Goal: Transaction & Acquisition: Purchase product/service

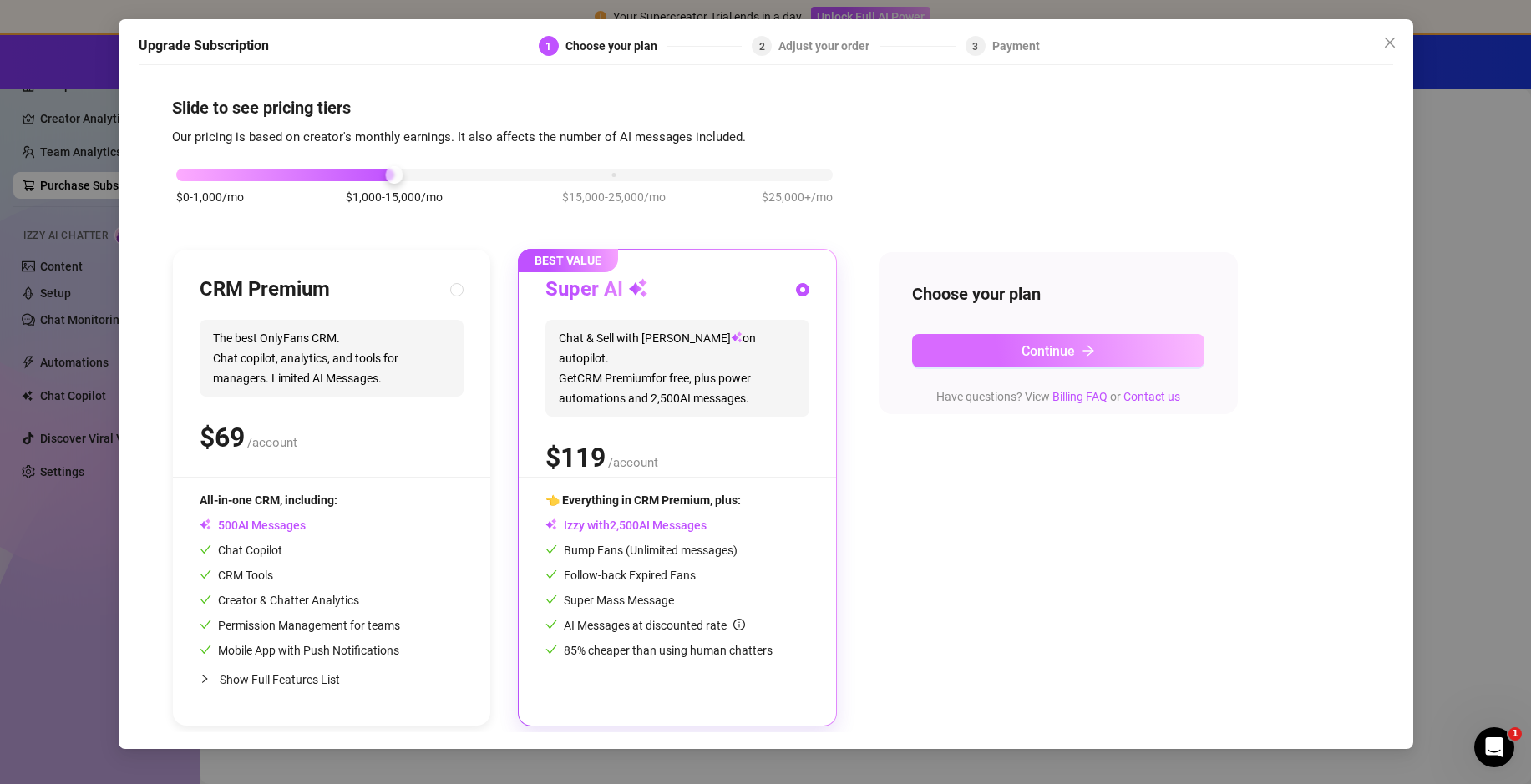
click at [1050, 335] on button "Continue" at bounding box center [1059, 351] width 293 height 33
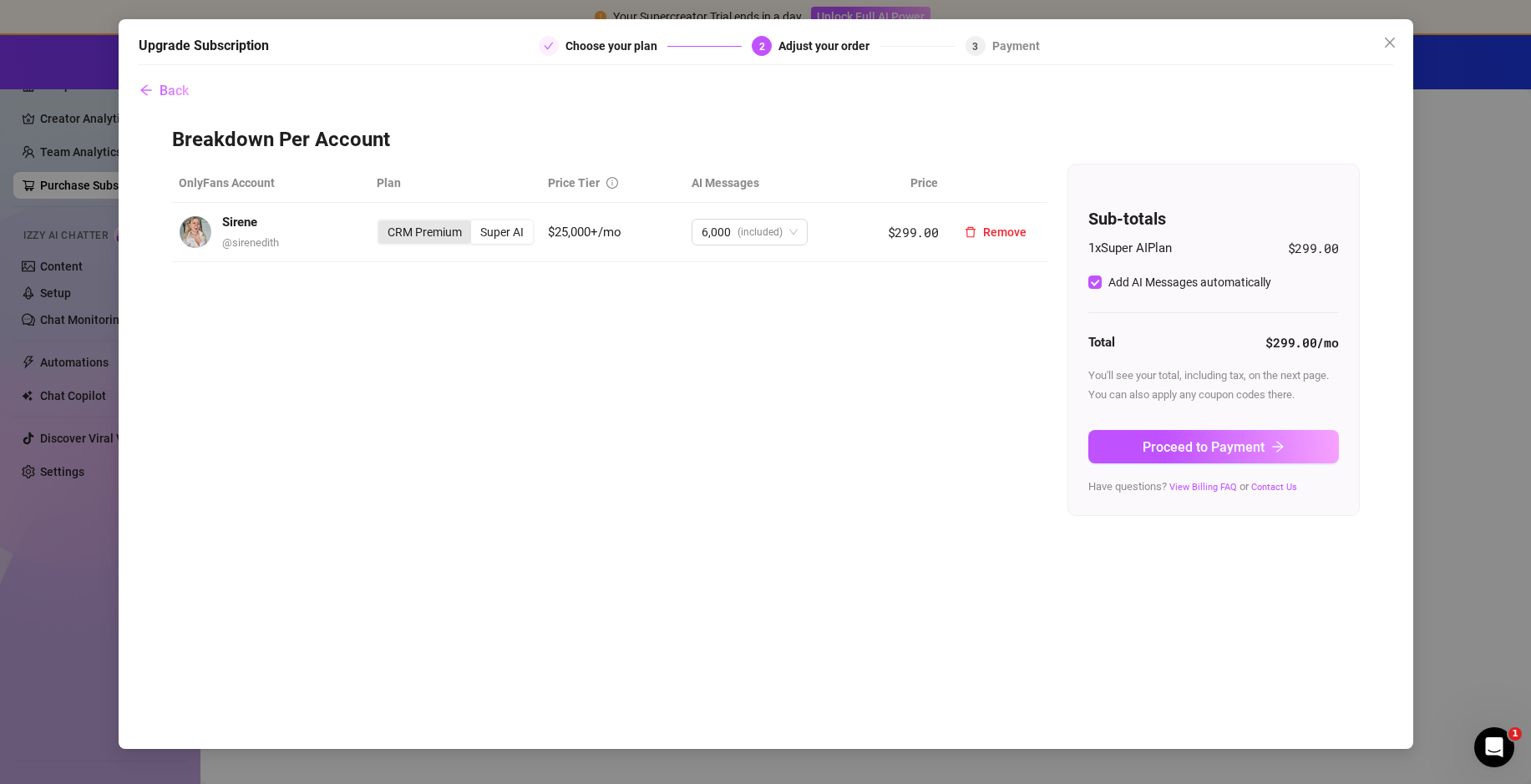
click at [446, 238] on div "CRM Premium" at bounding box center [425, 232] width 93 height 23
click at [383, 223] on input "CRM Premium" at bounding box center [383, 223] width 0 height 0
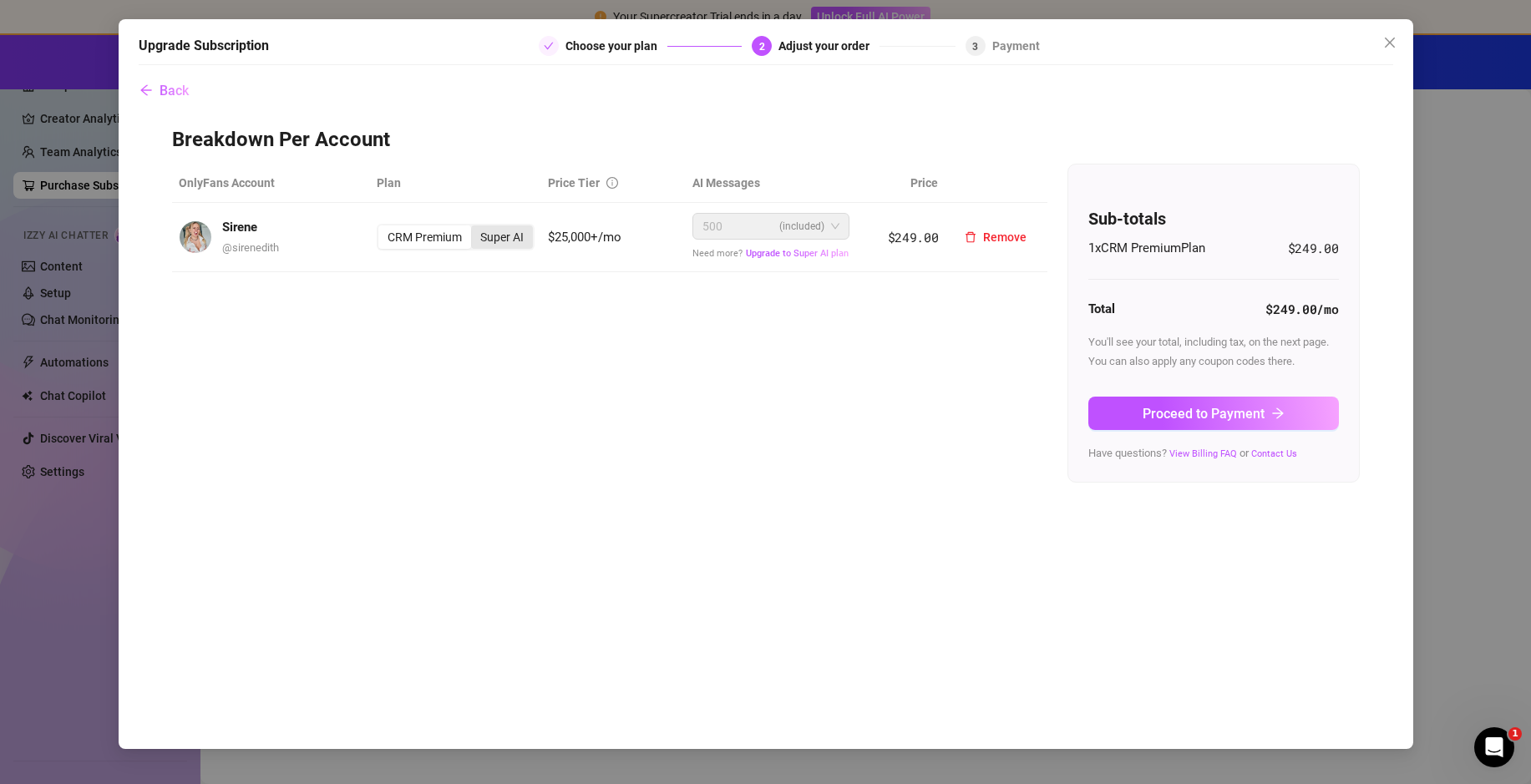
click at [513, 235] on div "Super AI" at bounding box center [502, 237] width 62 height 23
click at [475, 228] on input "Super AI" at bounding box center [475, 228] width 0 height 0
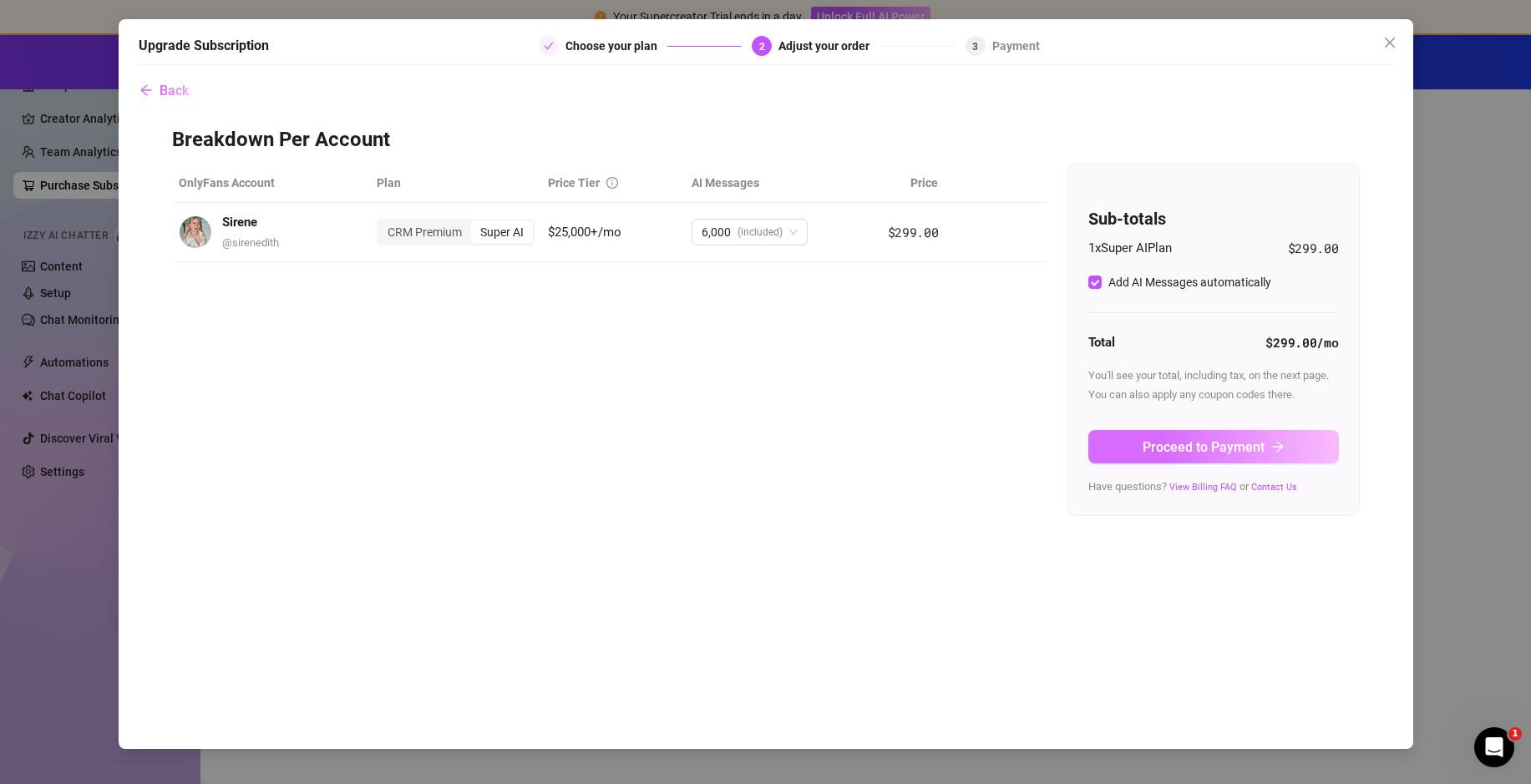
click at [1208, 449] on span "Proceed to Payment" at bounding box center [1204, 447] width 122 height 16
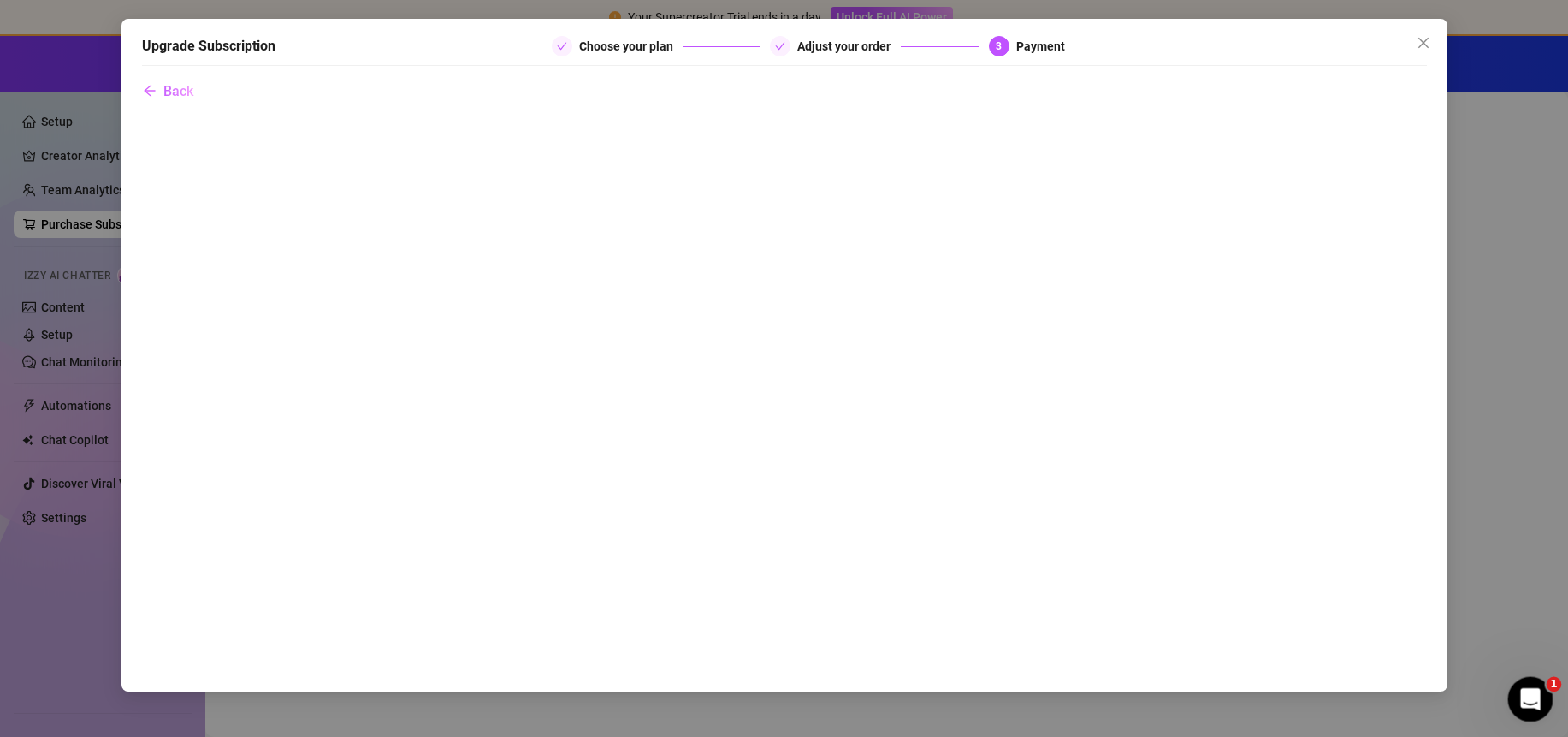
click at [1525, 696] on icon "Open Intercom Messenger" at bounding box center [1528, 697] width 28 height 28
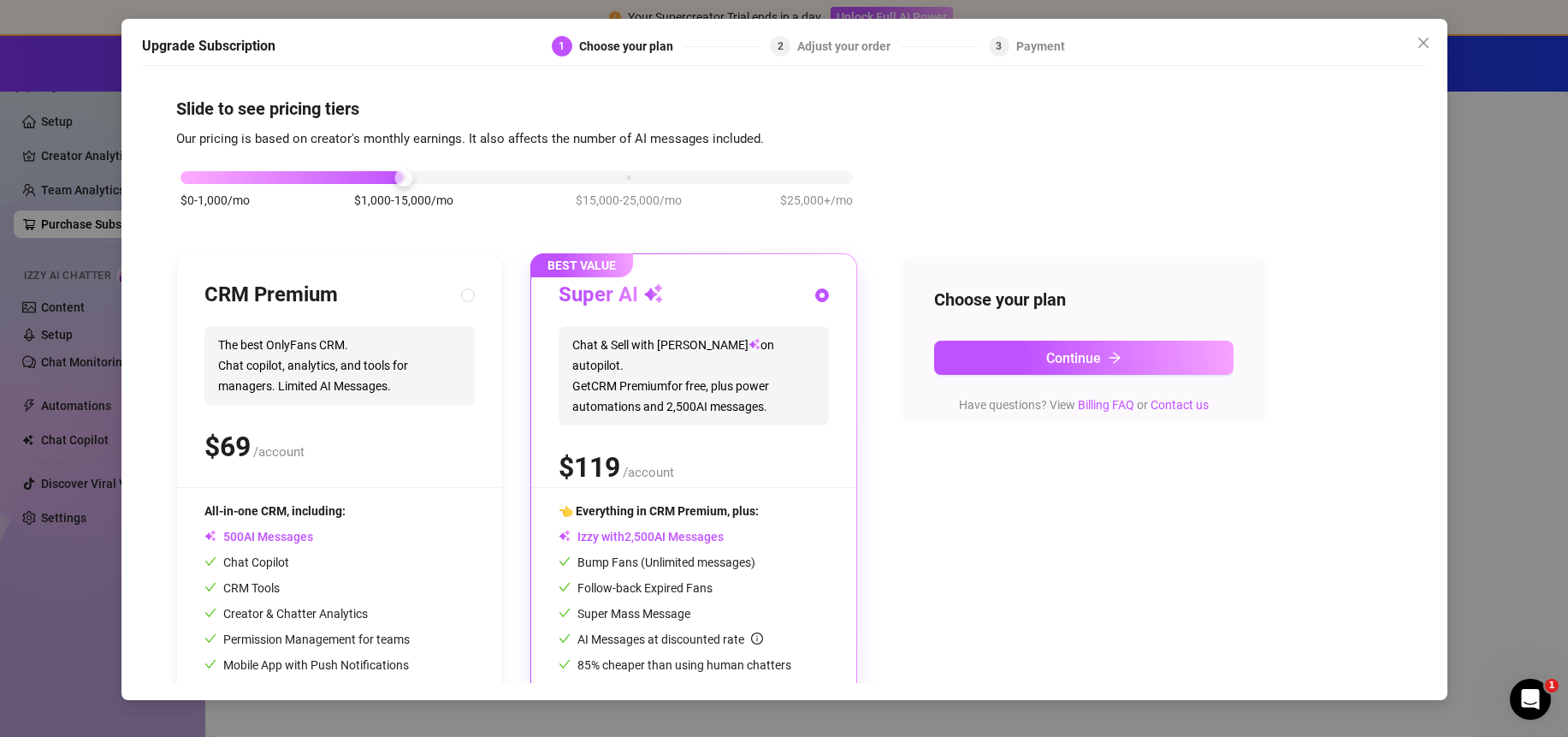
drag, startPoint x: 1426, startPoint y: 37, endPoint x: 1352, endPoint y: 64, distance: 78.8
click at [1426, 37] on icon "close" at bounding box center [1424, 43] width 14 height 14
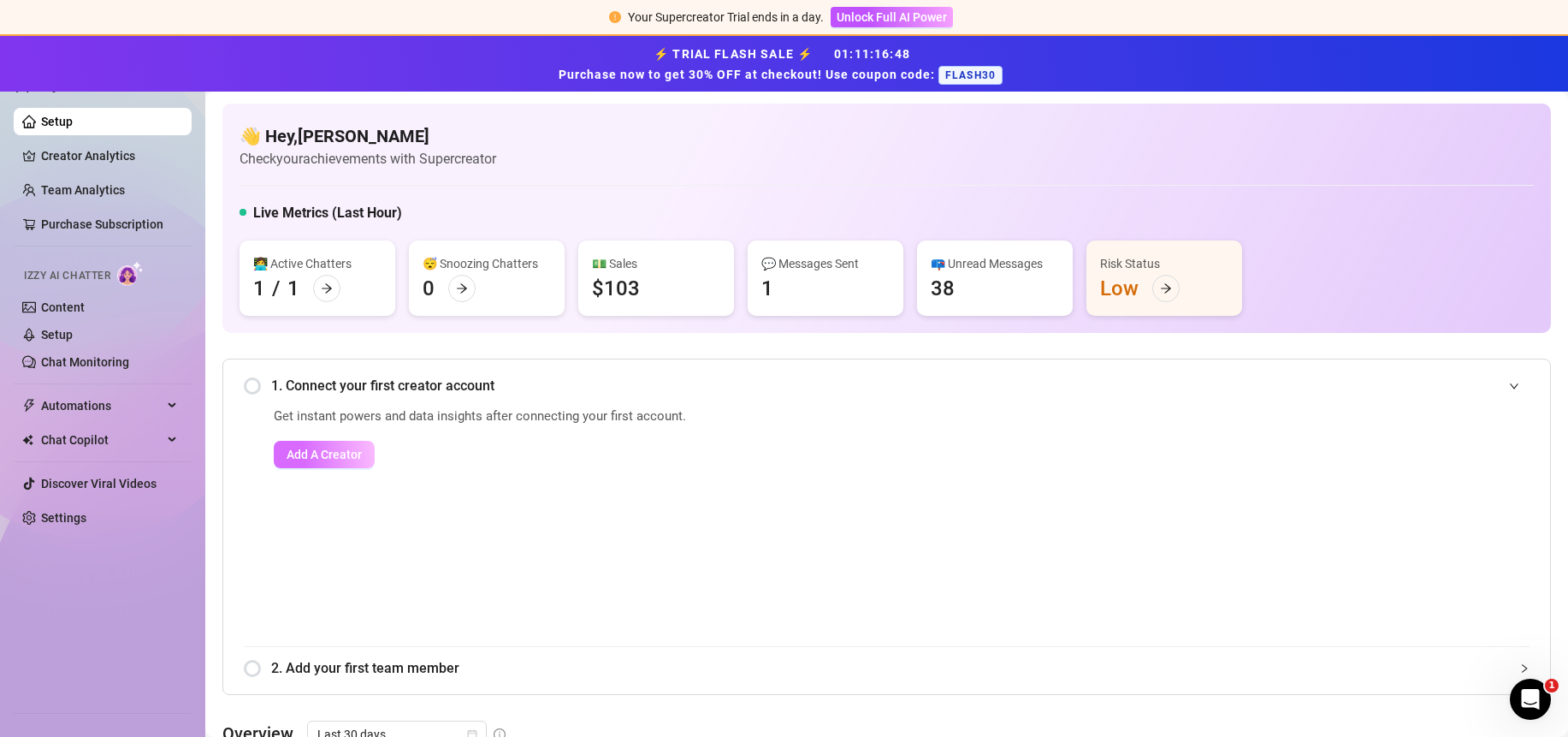
click at [319, 459] on span "Add A Creator" at bounding box center [325, 455] width 75 height 14
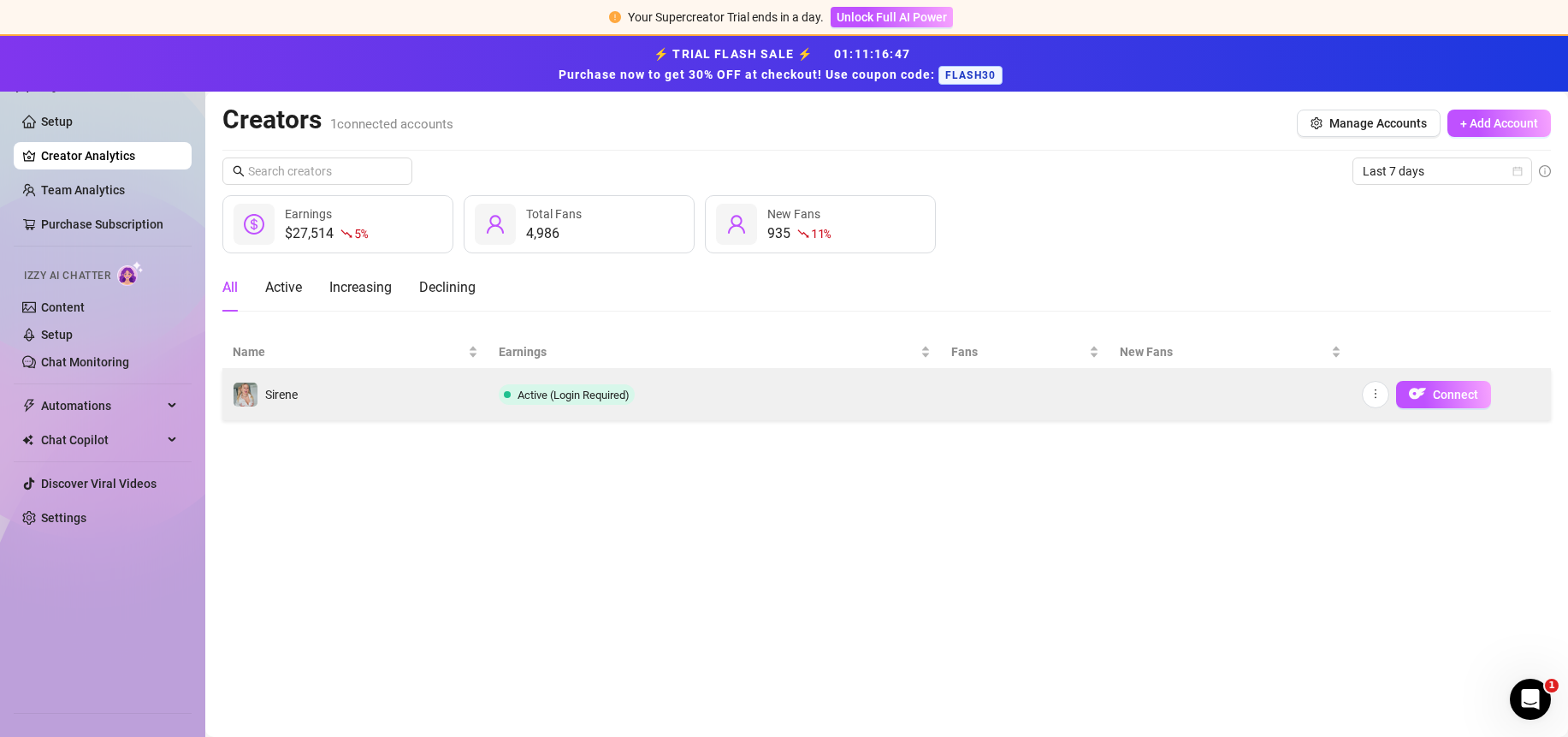
click at [583, 388] on span "Active (Login Required)" at bounding box center [573, 394] width 112 height 13
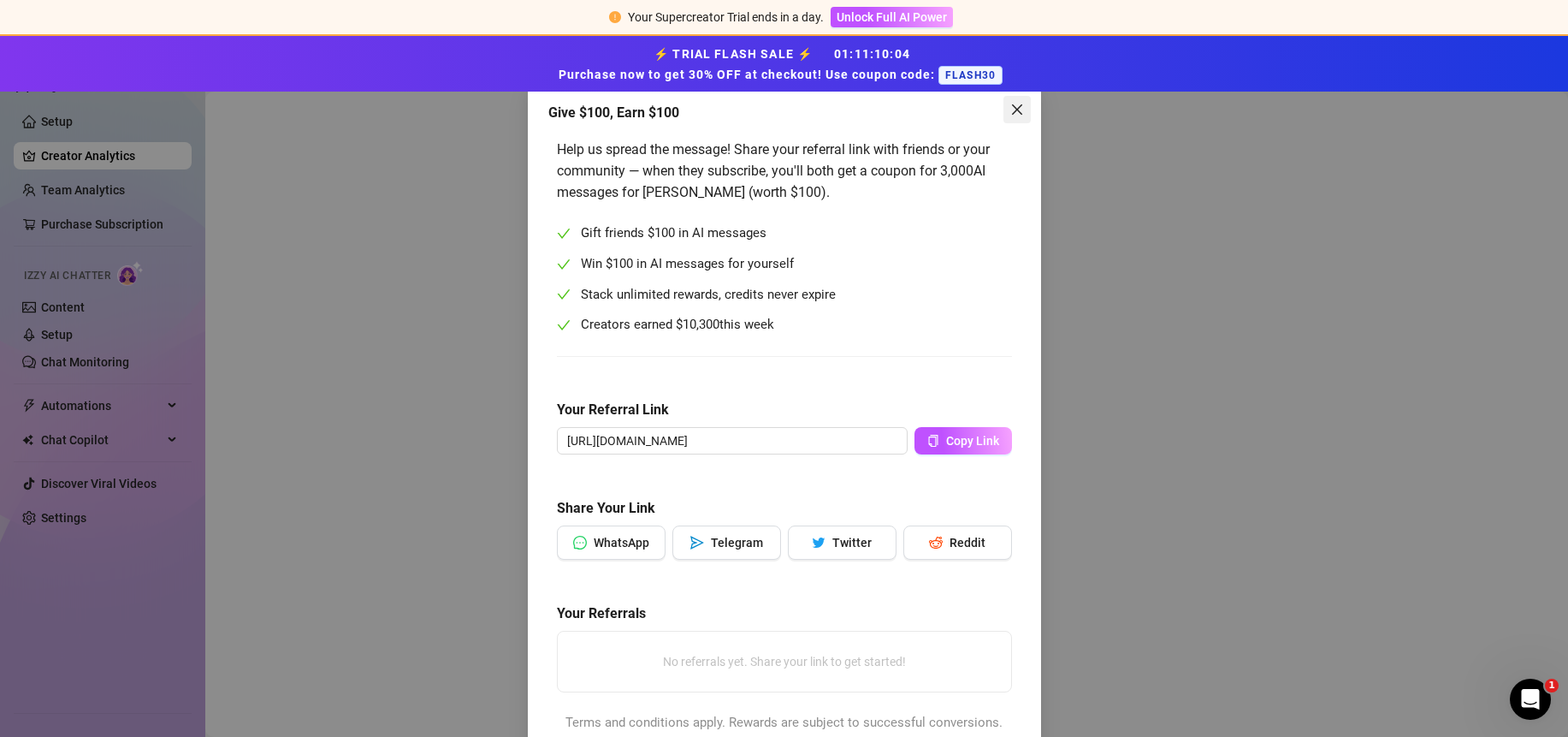
click at [1011, 109] on icon "close" at bounding box center [1018, 109] width 14 height 14
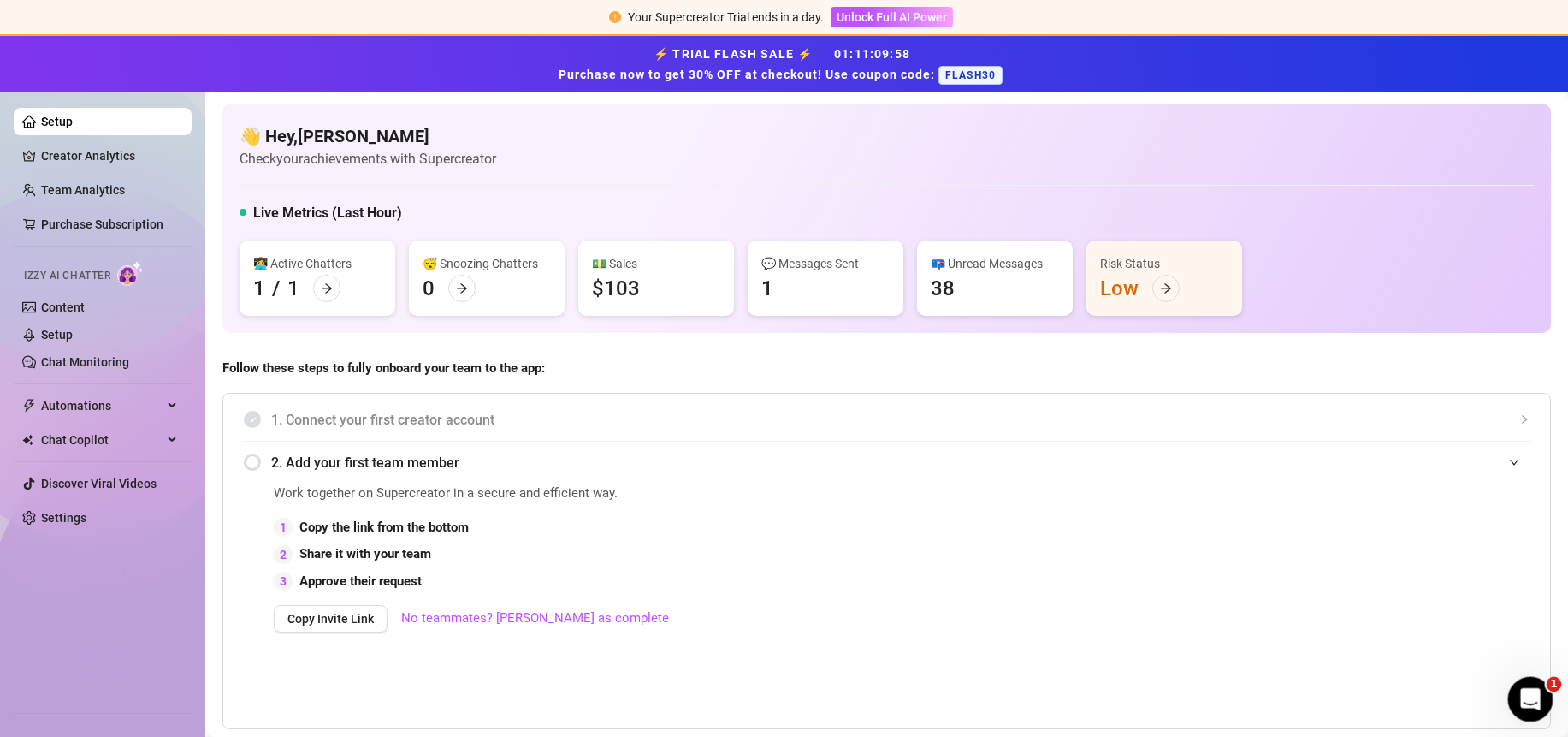
click at [1536, 694] on icon "Open Intercom Messenger" at bounding box center [1528, 697] width 28 height 28
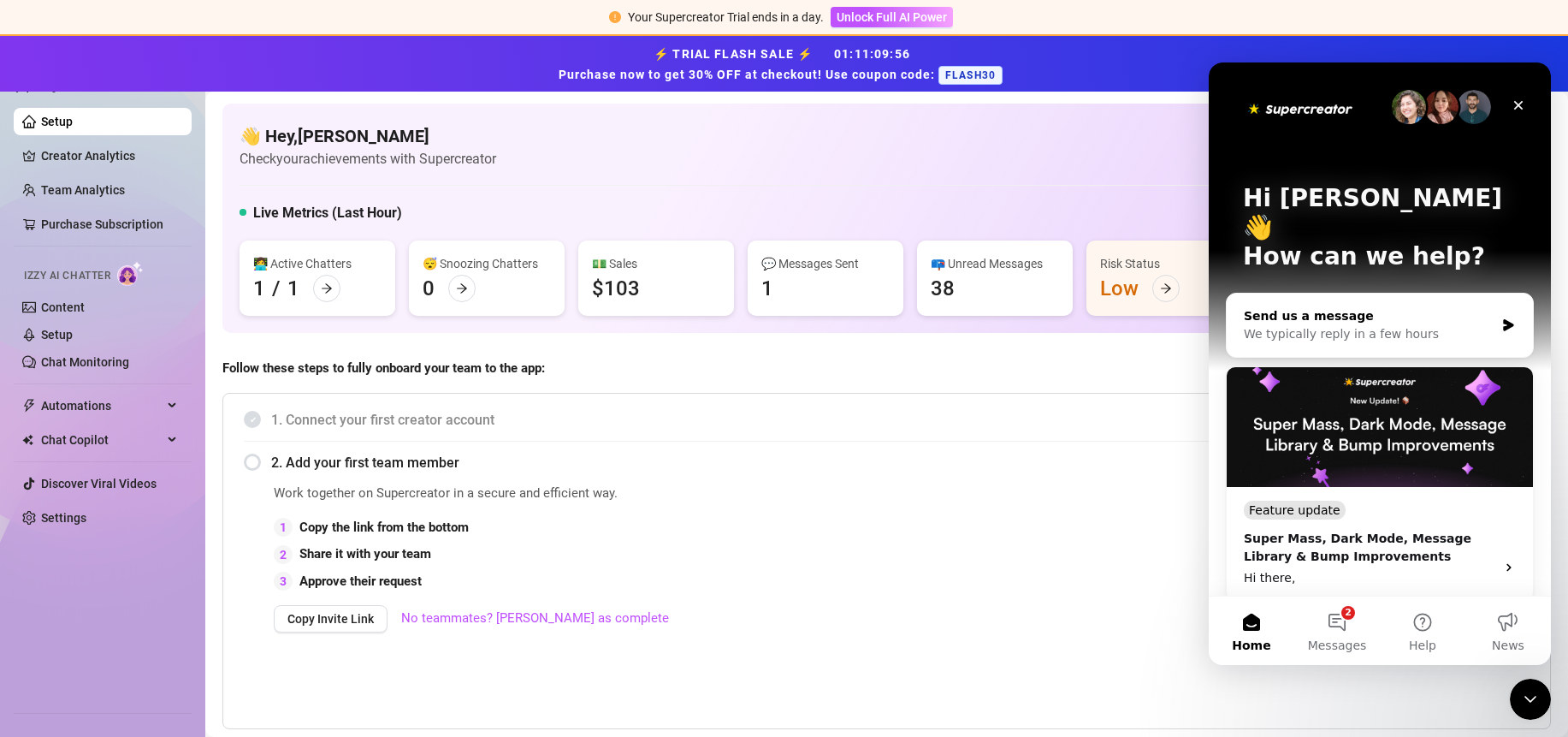
click at [1293, 307] on div "Send us a message" at bounding box center [1369, 316] width 250 height 18
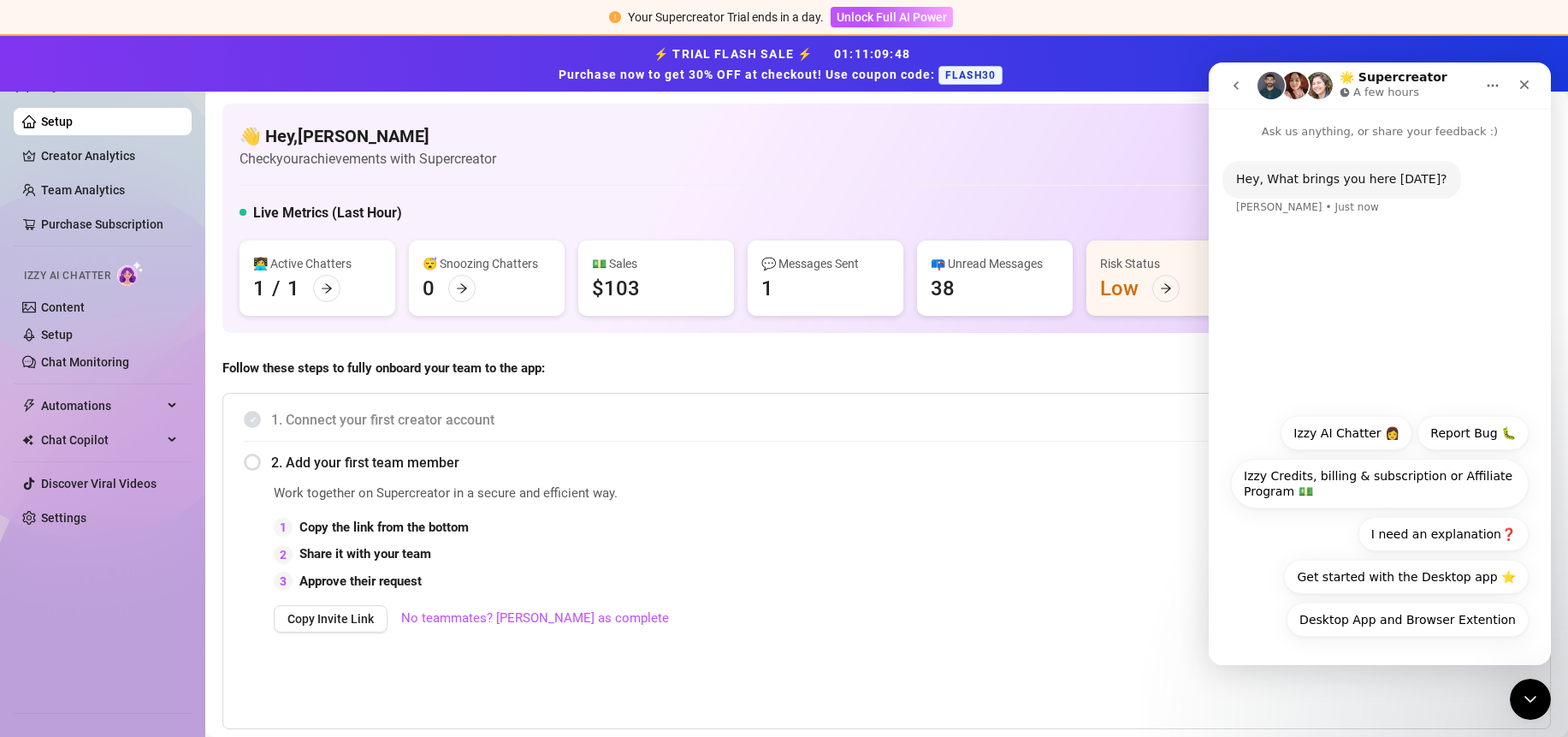
click at [1357, 573] on button "Get started with the Desktop app ⭐️" at bounding box center [1406, 577] width 244 height 34
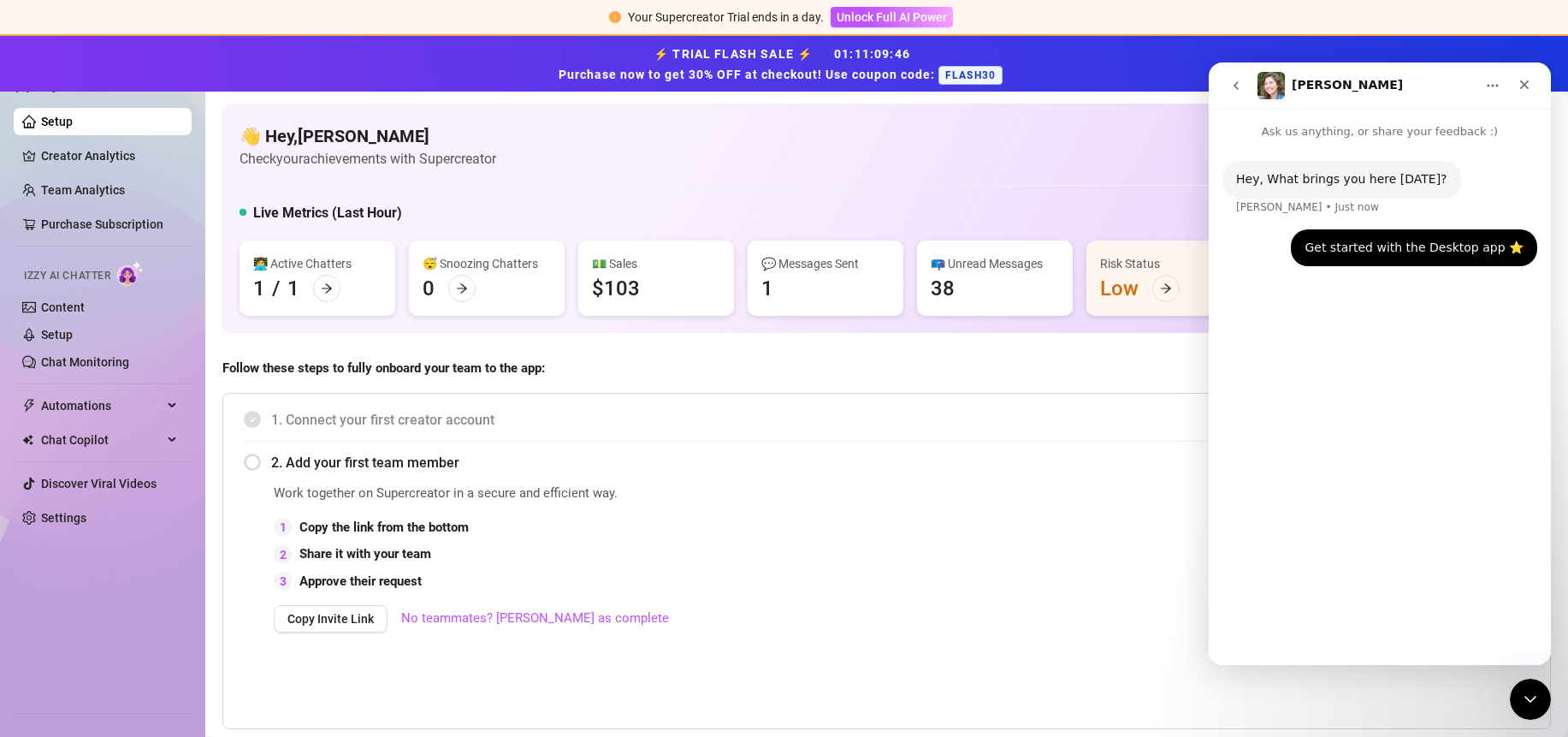
click at [647, 175] on div "👋 Hey, [PERSON_NAME] Check your achievements with Supercreator Live Metrics (La…" at bounding box center [887, 218] width 1329 height 229
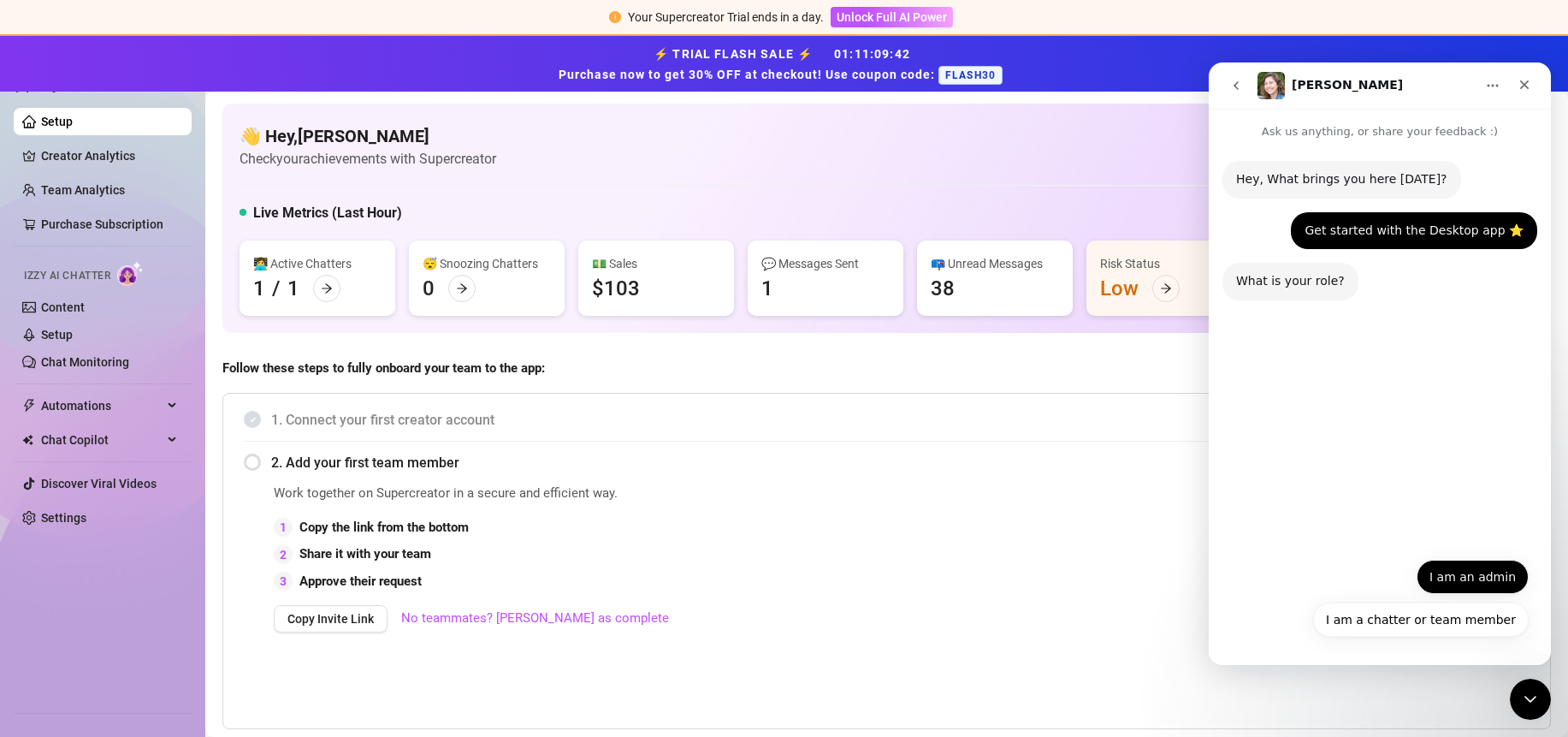
click at [1494, 577] on button "I am an admin" at bounding box center [1473, 577] width 112 height 34
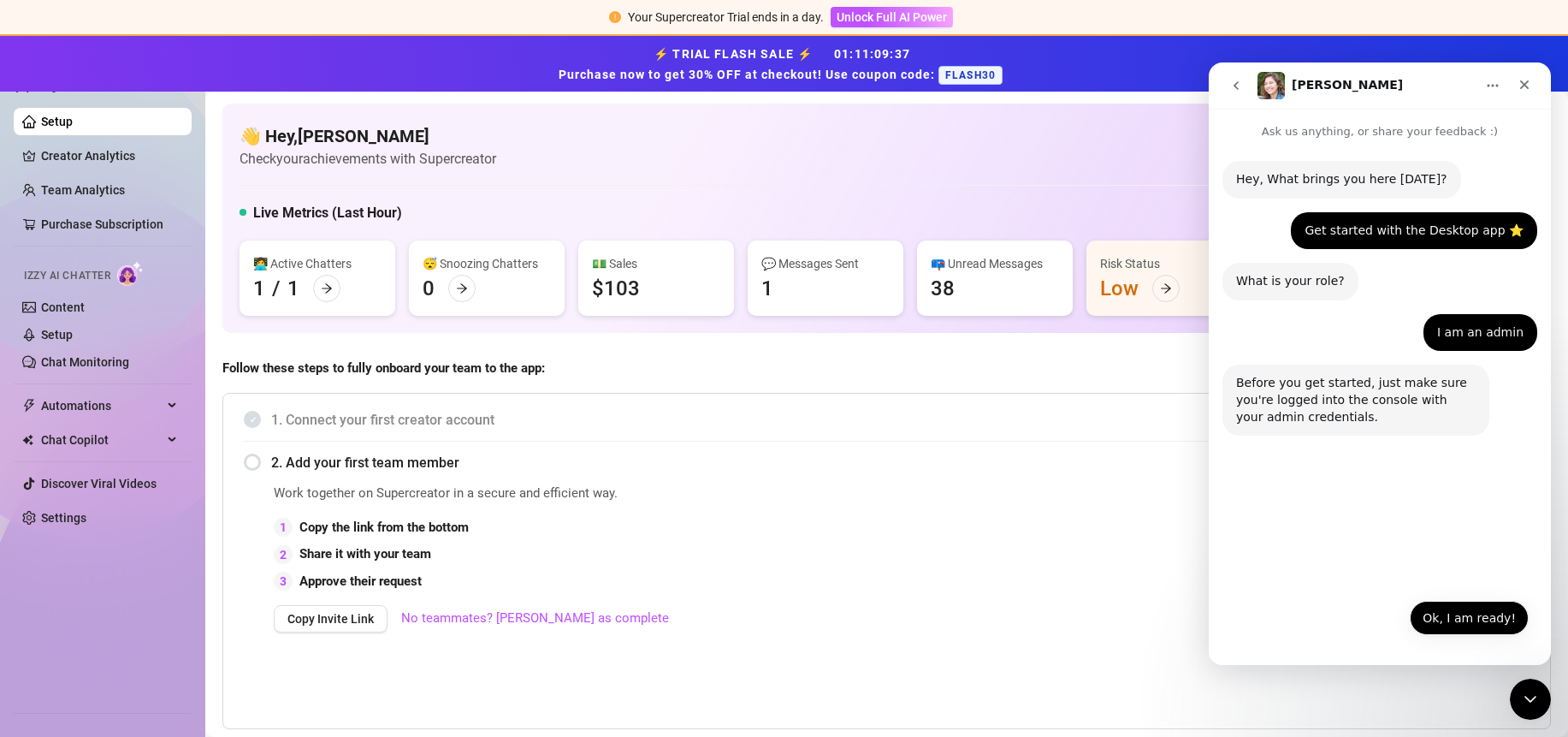
click at [1481, 609] on button "Ok, I am ready!" at bounding box center [1470, 618] width 119 height 34
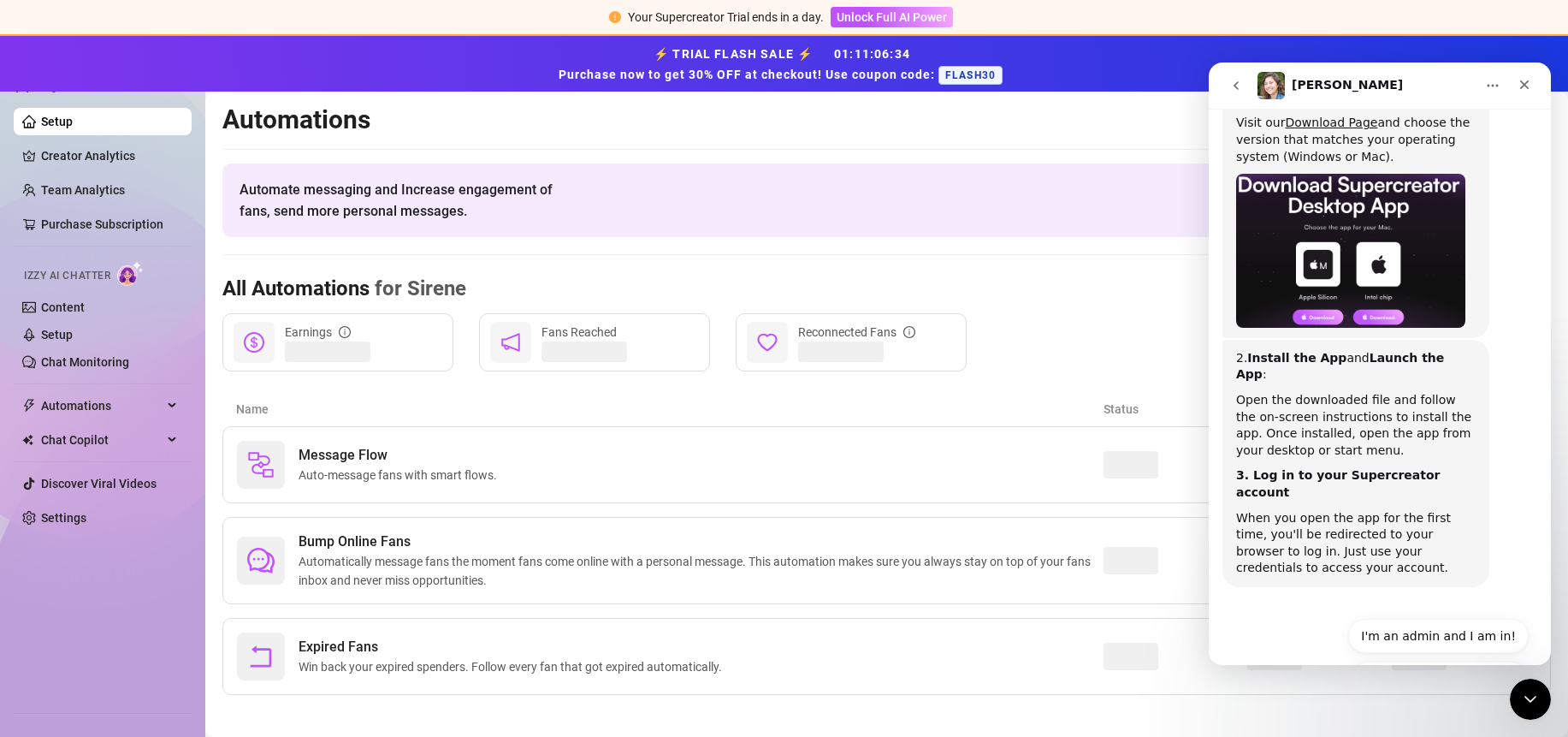
scroll to position [447, 0]
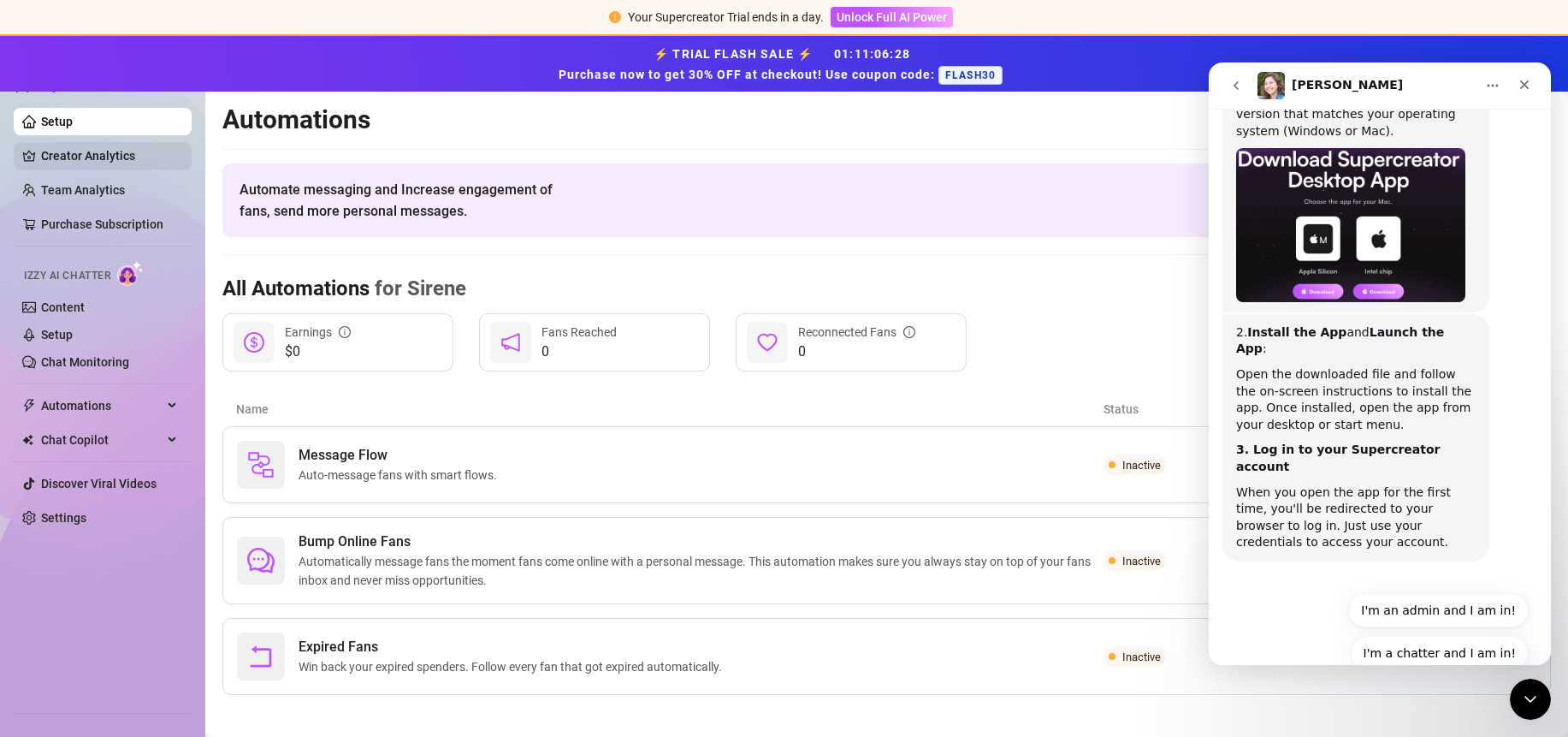
click at [74, 152] on link "Creator Analytics" at bounding box center [109, 156] width 137 height 28
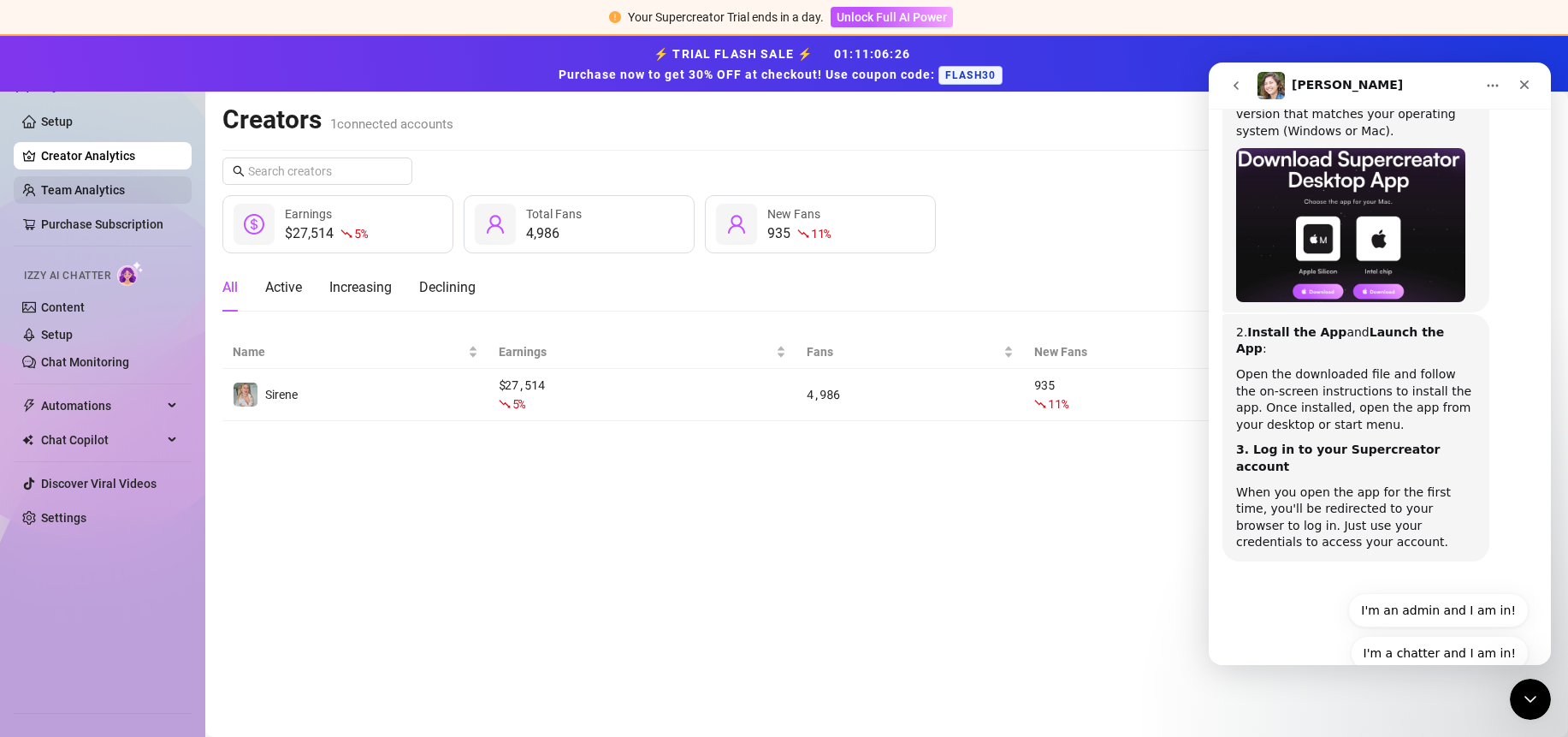
click at [70, 183] on link "Team Analytics" at bounding box center [82, 190] width 83 height 14
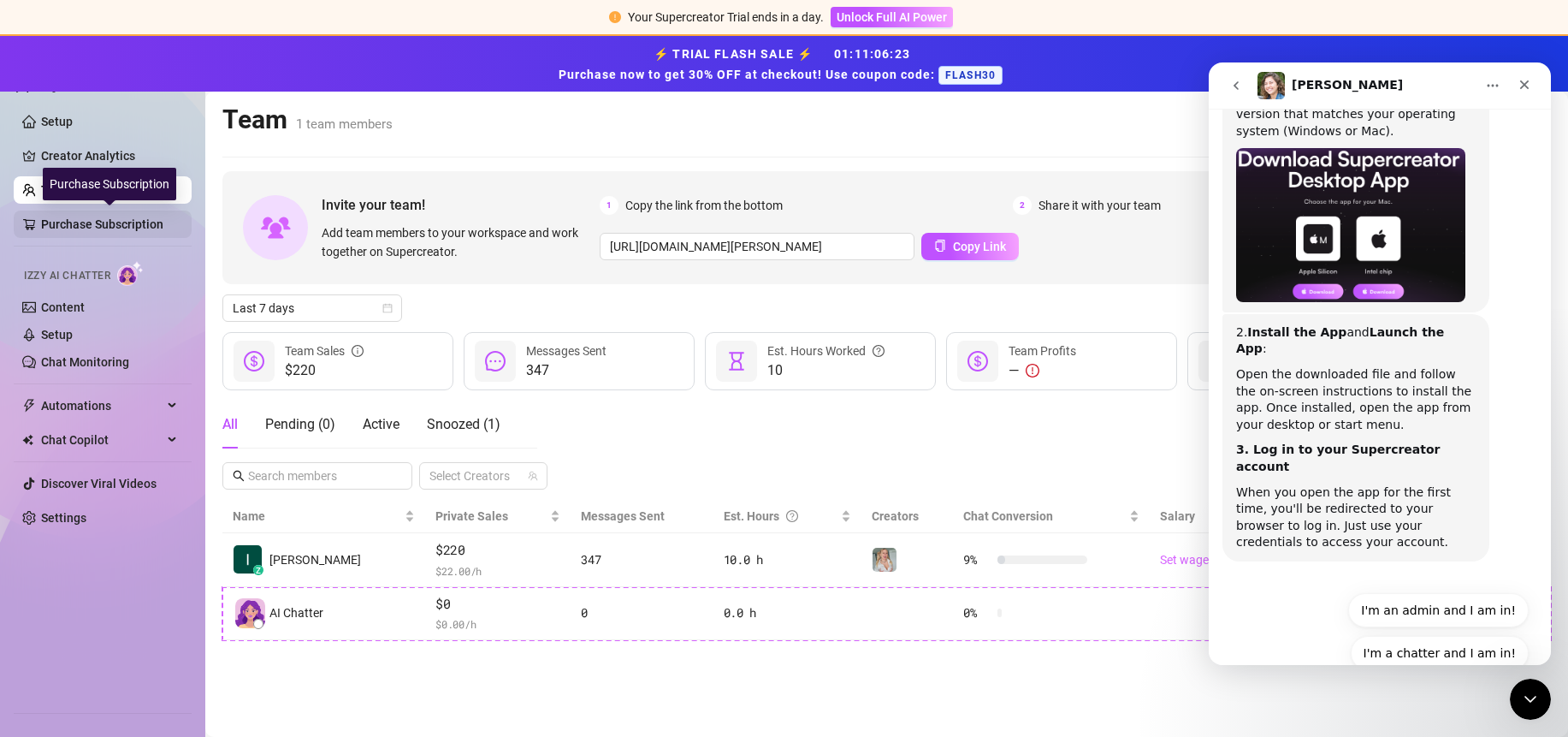
click at [94, 225] on link "Purchase Subscription" at bounding box center [109, 224] width 137 height 28
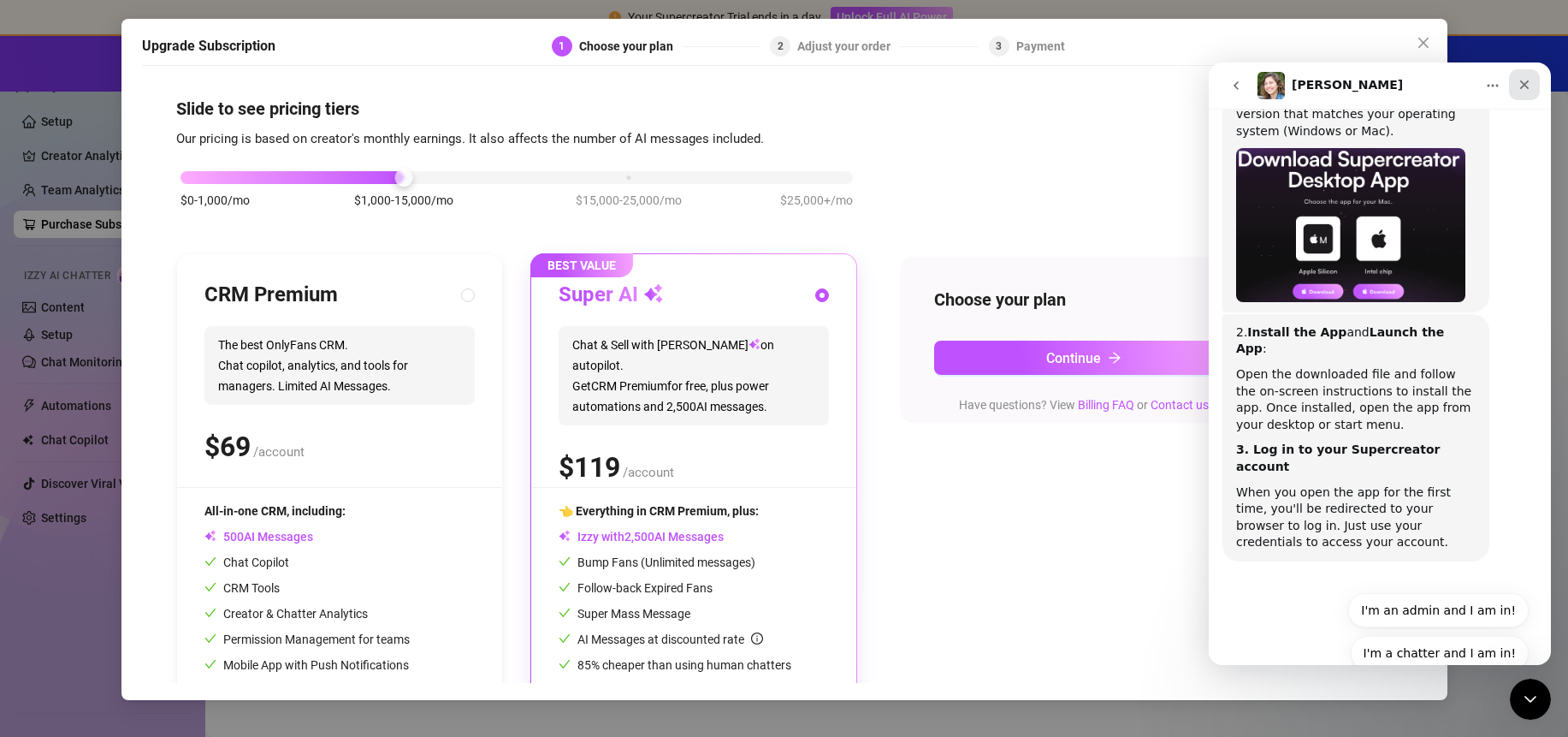
click at [1527, 89] on icon "Close" at bounding box center [1525, 84] width 14 height 14
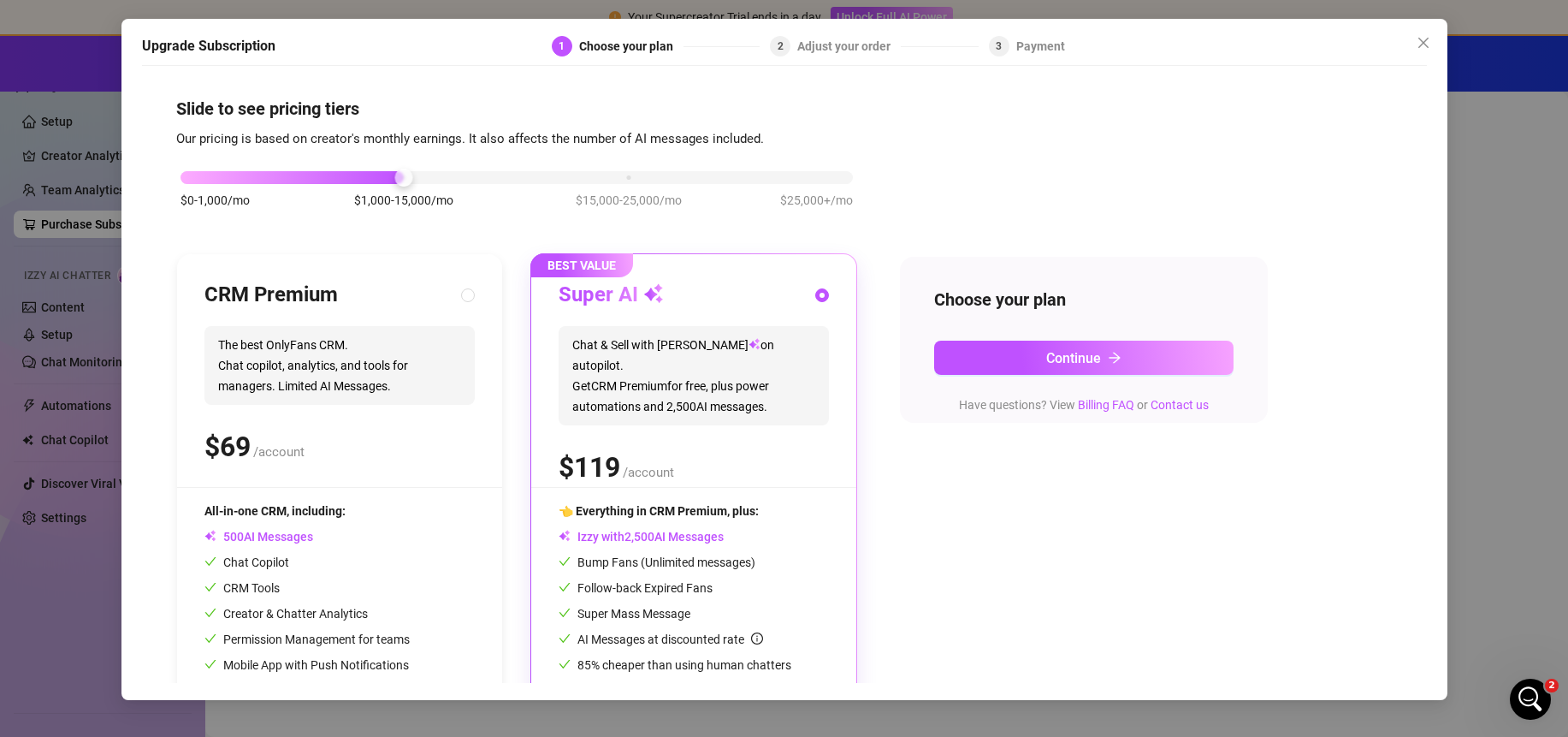
scroll to position [60, 0]
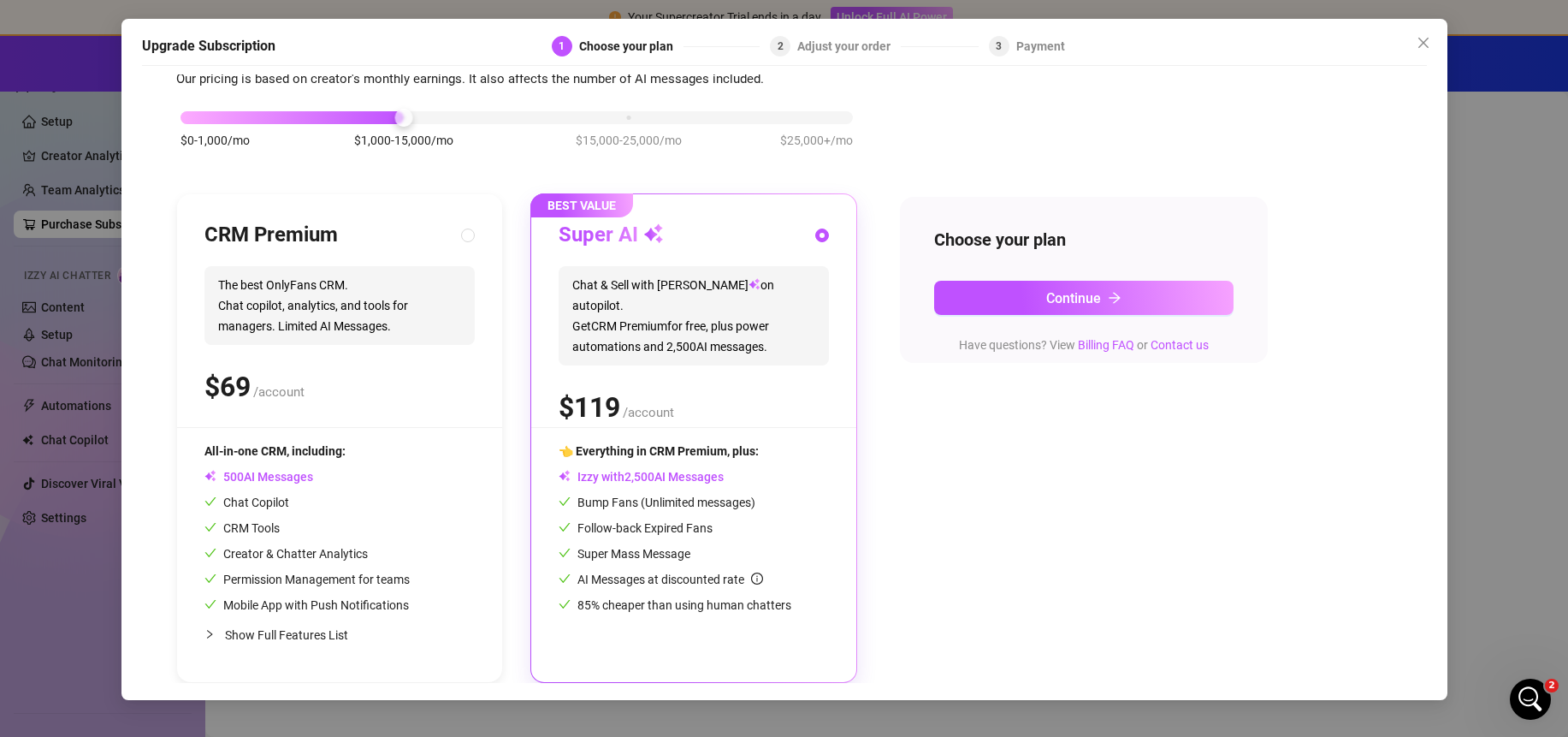
click at [1427, 44] on icon "close" at bounding box center [1424, 43] width 14 height 14
